Goal: Information Seeking & Learning: Learn about a topic

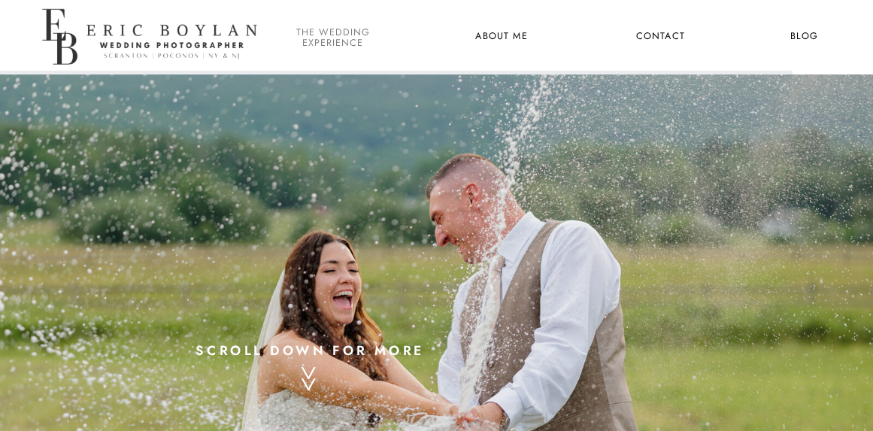
click at [338, 29] on nav "the wedding experience" at bounding box center [332, 37] width 79 height 19
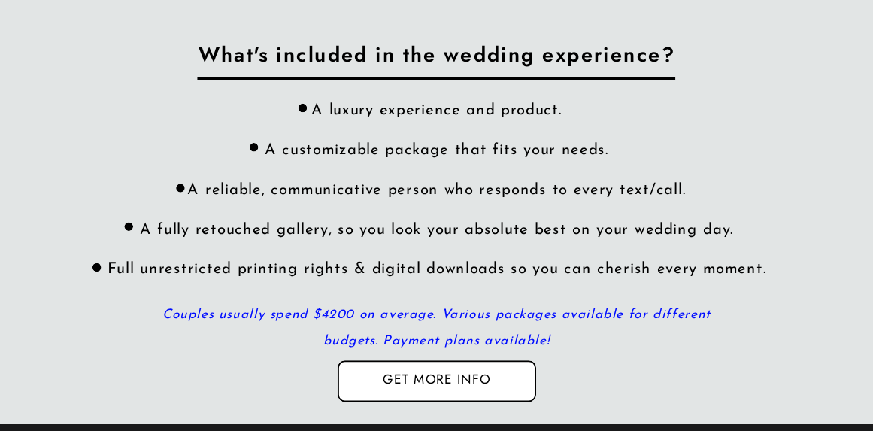
scroll to position [4264, 0]
